Goal: Use online tool/utility: Utilize a website feature to perform a specific function

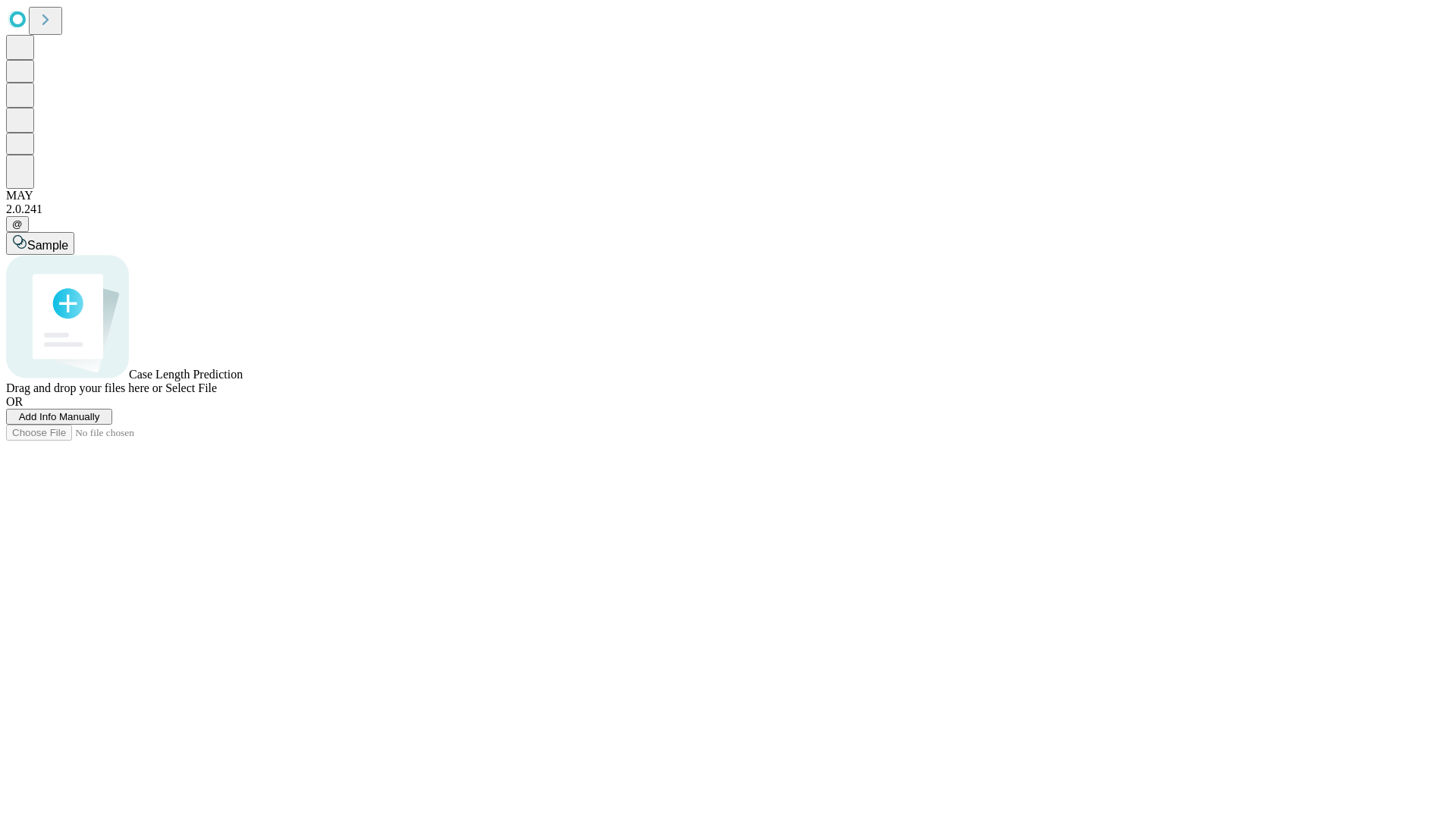
click at [100, 423] on span "Add Info Manually" at bounding box center [59, 416] width 81 height 12
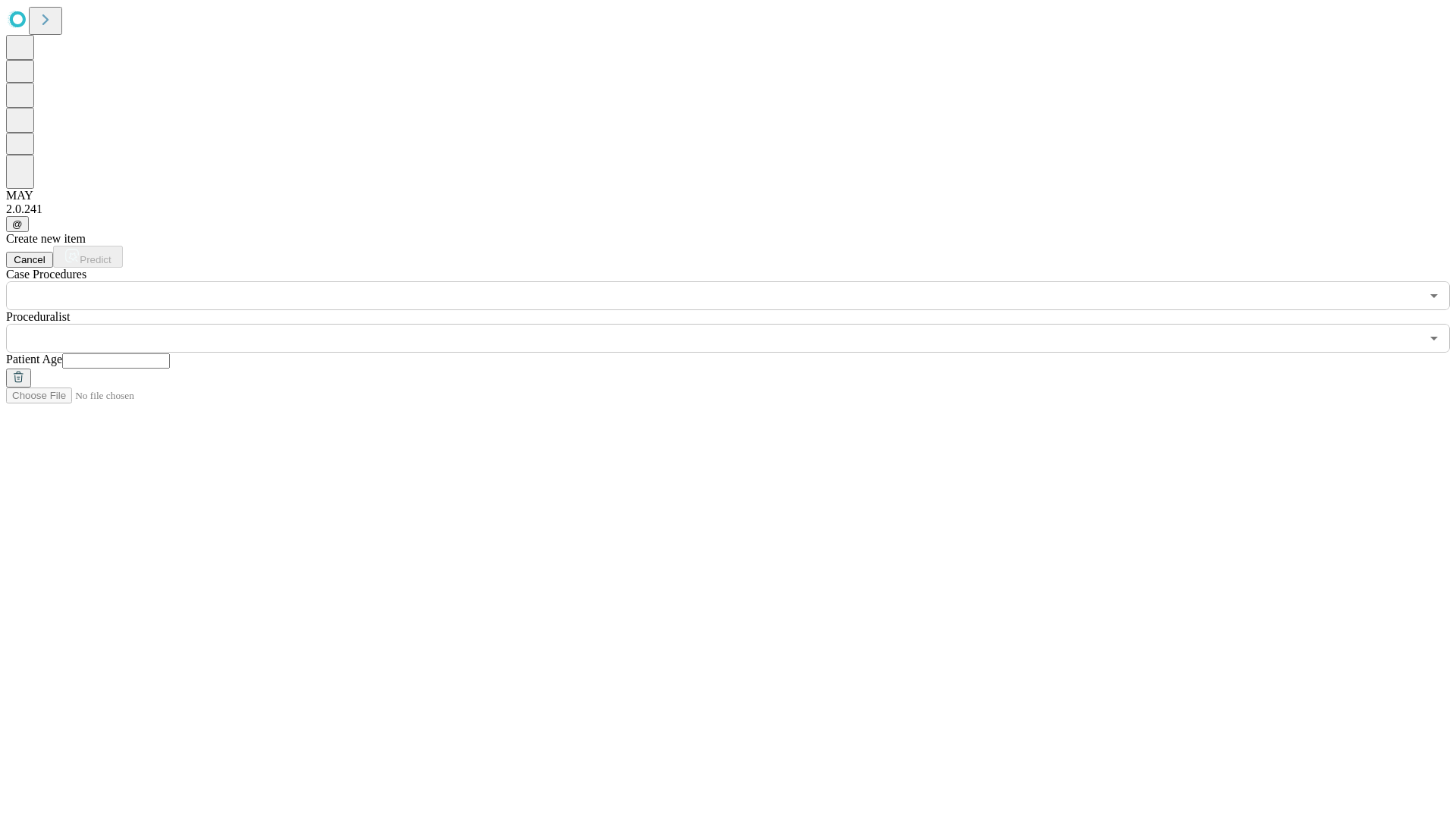
click at [170, 354] on input "text" at bounding box center [116, 361] width 108 height 16
type input "**"
click at [738, 324] on input "text" at bounding box center [714, 338] width 1415 height 29
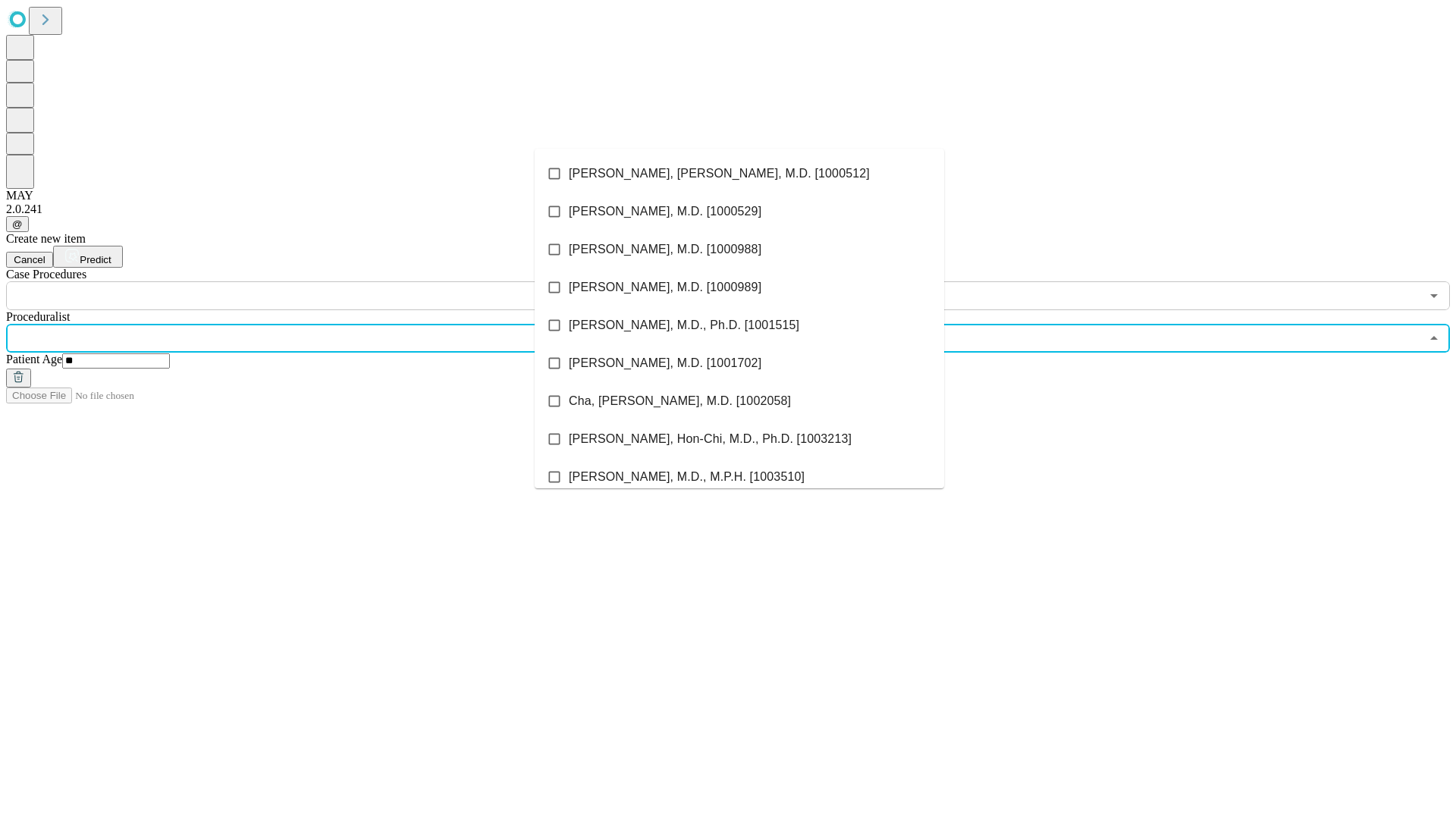
click at [739, 174] on li "[PERSON_NAME], [PERSON_NAME], M.D. [1000512]" at bounding box center [739, 173] width 410 height 38
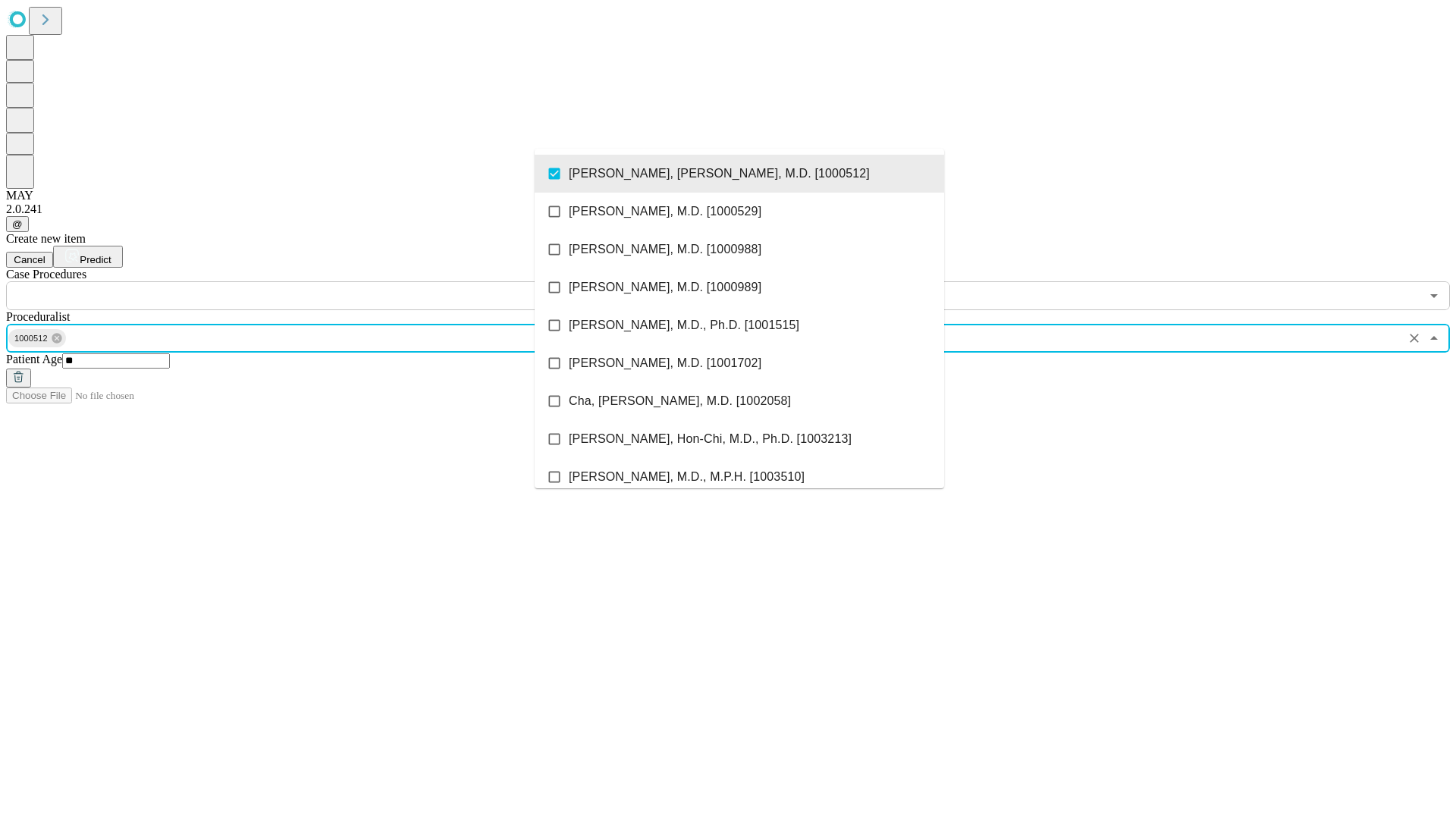
click at [319, 282] on input "text" at bounding box center [714, 295] width 1415 height 29
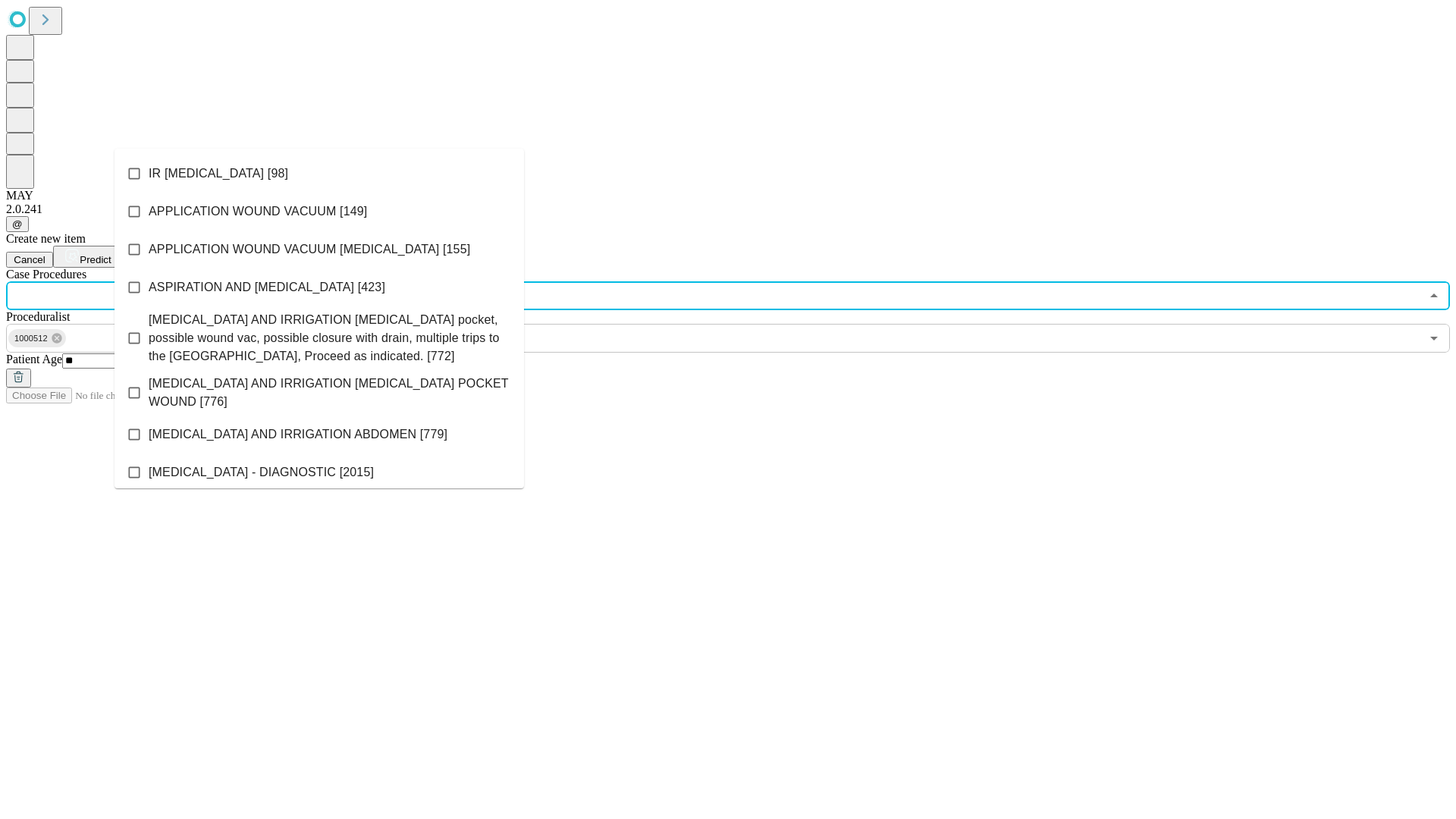
click at [320, 174] on li "IR [MEDICAL_DATA] [98]" at bounding box center [320, 173] width 410 height 38
click at [111, 254] on span "Predict" at bounding box center [95, 260] width 31 height 12
